Goal: Navigation & Orientation: Find specific page/section

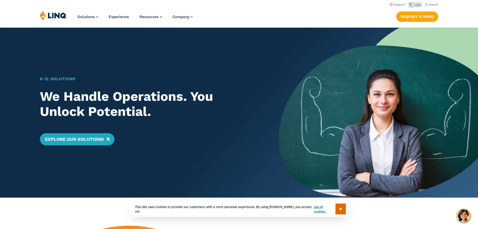
click at [416, 3] on link "Login" at bounding box center [416, 4] width 12 height 3
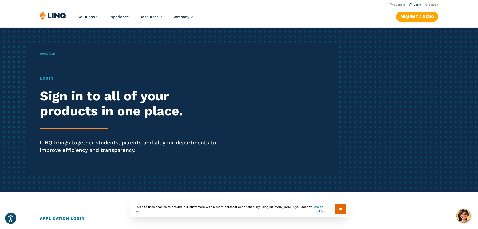
click at [416, 4] on link "Login" at bounding box center [416, 4] width 12 height 3
click at [417, 5] on link "Login" at bounding box center [416, 4] width 12 height 3
click at [418, 4] on link "Login" at bounding box center [416, 4] width 12 height 3
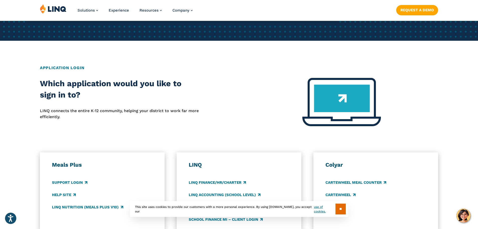
scroll to position [201, 0]
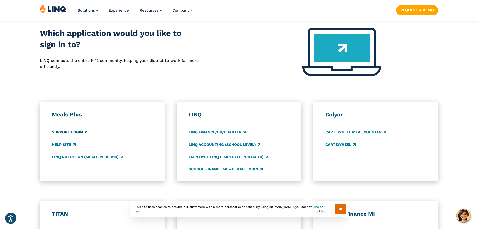
click at [70, 131] on link "Support Login" at bounding box center [69, 132] width 35 height 6
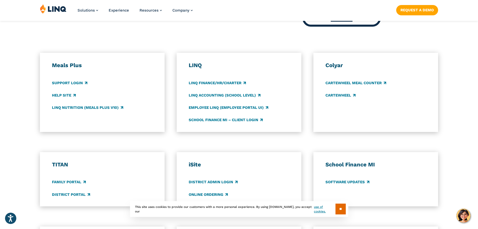
scroll to position [352, 0]
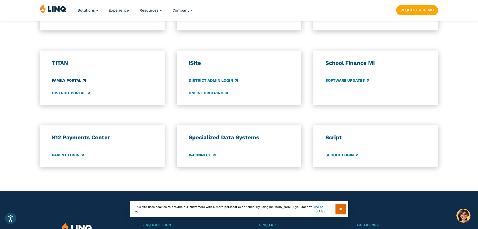
click at [69, 80] on link "Family Portal" at bounding box center [69, 81] width 34 height 6
